Goal: Register for event/course

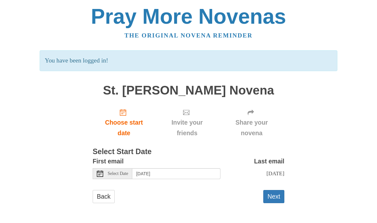
click at [112, 171] on span "Select Date" at bounding box center [118, 173] width 20 height 4
click at [277, 195] on button "Next" at bounding box center [274, 196] width 21 height 13
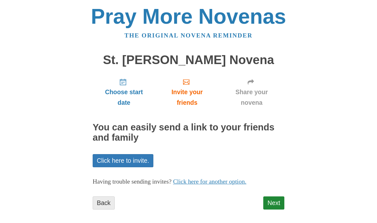
click at [102, 201] on link "Back" at bounding box center [104, 202] width 22 height 13
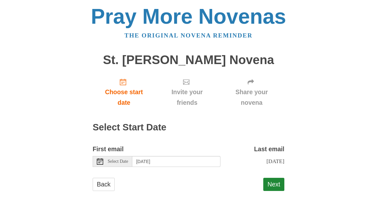
click at [117, 159] on span "Select Date" at bounding box center [118, 161] width 20 height 4
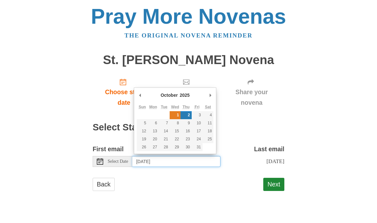
type input "Wednesday, October 1st"
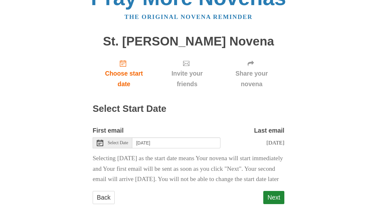
scroll to position [25, 0]
click at [272, 202] on button "Next" at bounding box center [274, 197] width 21 height 13
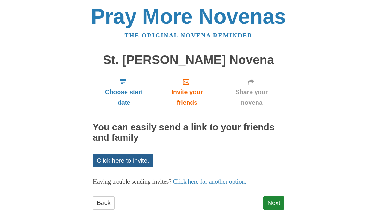
click at [129, 160] on link "Click here to invite." at bounding box center [123, 160] width 61 height 13
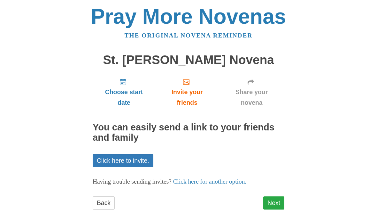
click at [272, 199] on link "Next" at bounding box center [274, 202] width 21 height 13
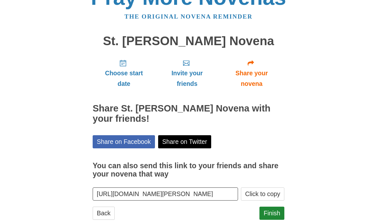
scroll to position [32, 0]
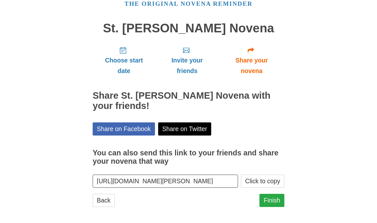
click at [275, 199] on link "Finish" at bounding box center [272, 200] width 25 height 13
